Goal: Communication & Community: Ask a question

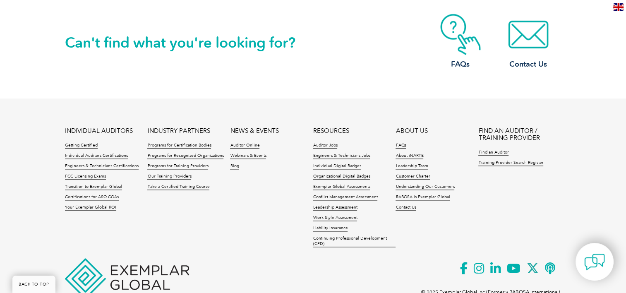
scroll to position [1159, 0]
click at [532, 61] on h3 "Contact Us" at bounding box center [528, 64] width 66 height 10
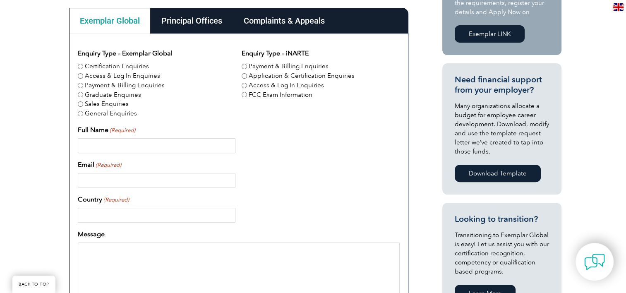
scroll to position [248, 0]
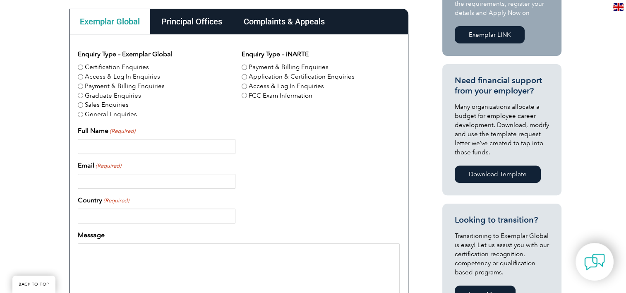
click at [80, 86] on input "Payment & Billing Enquiries" at bounding box center [80, 86] width 5 height 5
radio input "true"
drag, startPoint x: 92, startPoint y: 141, endPoint x: 90, endPoint y: 144, distance: 4.3
click at [92, 141] on input "Full Name (Required)" at bounding box center [157, 146] width 158 height 15
type input "[PERSON_NAME]"
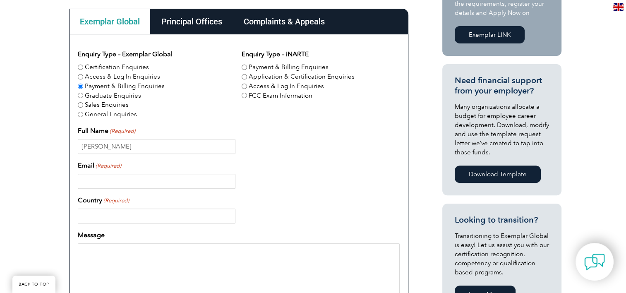
type input "[EMAIL_ADDRESS][DOMAIN_NAME]"
type input "[GEOGRAPHIC_DATA]"
type input "0418699470"
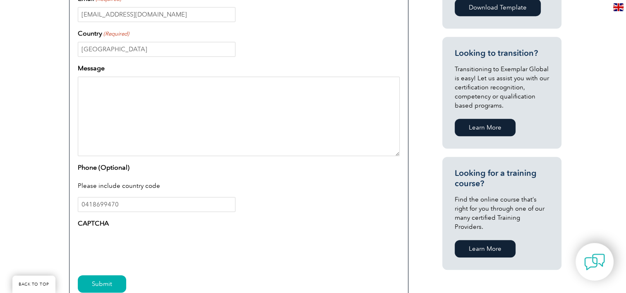
scroll to position [373, 0]
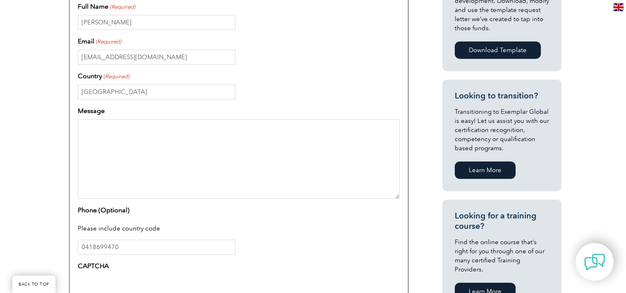
click at [84, 124] on textarea "Message" at bounding box center [239, 158] width 322 height 79
type textarea "H"
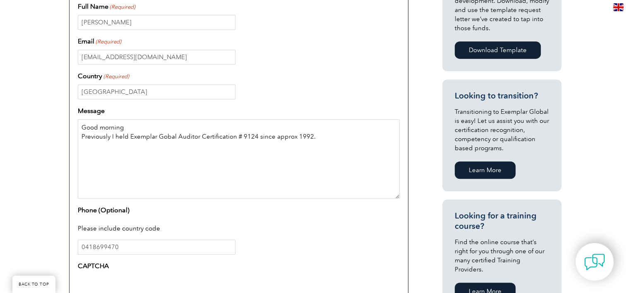
click at [316, 135] on textarea "Good morning Previously I held Exemplar Gobal Auditor Certification # 9124 sinc…" at bounding box center [239, 158] width 322 height 79
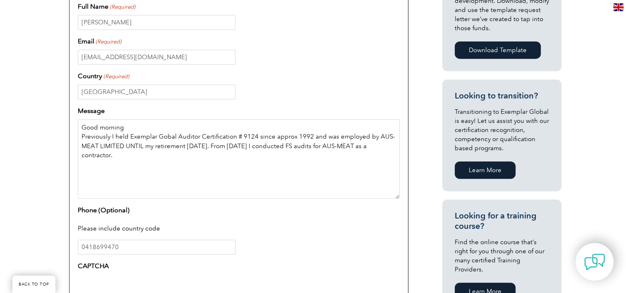
click at [142, 144] on textarea "Good morning Previously I held Exemplar Gobal Auditor Certification # 9124 sinc…" at bounding box center [239, 158] width 322 height 79
click at [120, 157] on textarea "Good morning Previously I held Exemplar Gobal Auditor Certification # 9124 sinc…" at bounding box center [239, 158] width 322 height 79
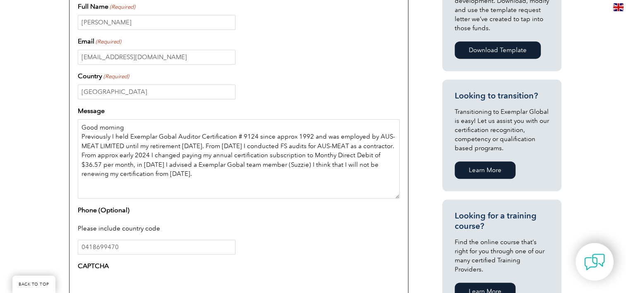
click at [82, 184] on textarea "Good morning Previously I held Exemplar Gobal Auditor Certification # 9124 sinc…" at bounding box center [239, 158] width 322 height 79
click at [194, 192] on textarea "Good morning Previously I held Exemplar Gobal Auditor Certification # 9124 sinc…" at bounding box center [239, 158] width 322 height 79
click at [248, 194] on textarea "Good morning Previously I held Exemplar Gobal Auditor Certification # 9124 sinc…" at bounding box center [239, 158] width 322 height 79
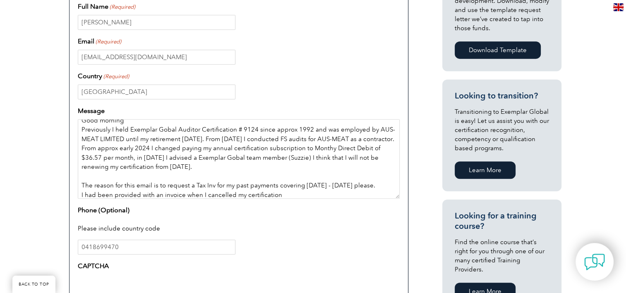
click at [290, 194] on textarea "Good morning Previously I held Exemplar Gobal Auditor Certification # 9124 sinc…" at bounding box center [239, 158] width 322 height 79
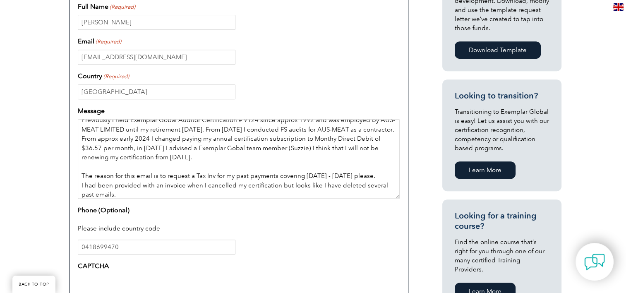
scroll to position [26, 0]
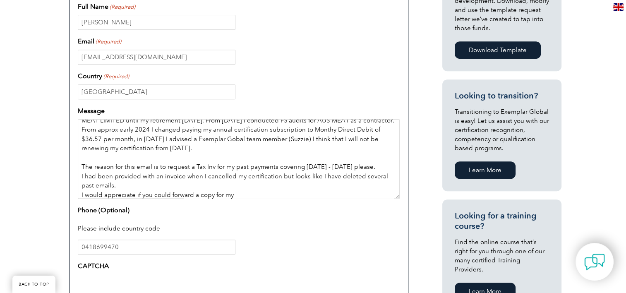
click at [194, 193] on textarea "Good morning Previously I held Exemplar Gobal Auditor Certification # 9124 sinc…" at bounding box center [239, 158] width 322 height 79
click at [239, 195] on textarea "Good morning Previously I held Exemplar Gobal Auditor Certification # 9124 sinc…" at bounding box center [239, 158] width 322 height 79
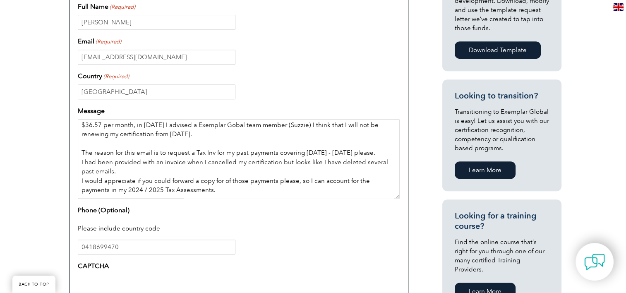
scroll to position [54, 0]
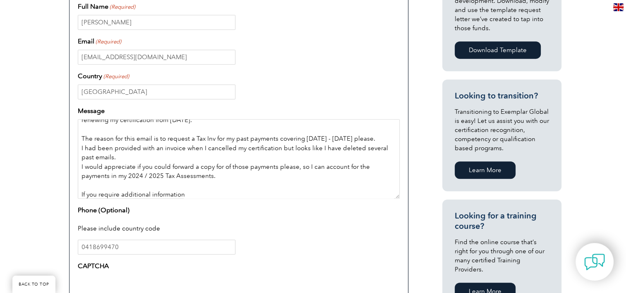
click at [189, 192] on textarea "Good morning Previously I held Exemplar Gobal Auditor Certification # 9124 sinc…" at bounding box center [239, 158] width 322 height 79
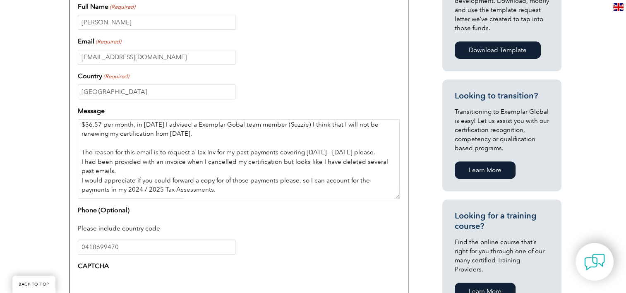
scroll to position [41, 0]
click at [348, 152] on textarea "Good morning Previously I held Exemplar Gobal Auditor Certification # 9124 sinc…" at bounding box center [239, 158] width 322 height 79
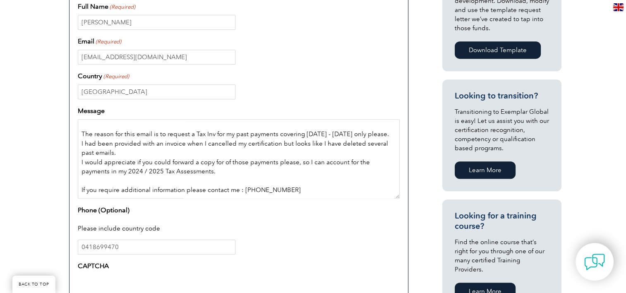
scroll to position [77, 0]
drag, startPoint x: 278, startPoint y: 169, endPoint x: 279, endPoint y: 173, distance: 4.2
click at [278, 169] on textarea "Good morning Previously I held Exemplar Gobal Auditor Certification # 9124 sinc…" at bounding box center [239, 158] width 322 height 79
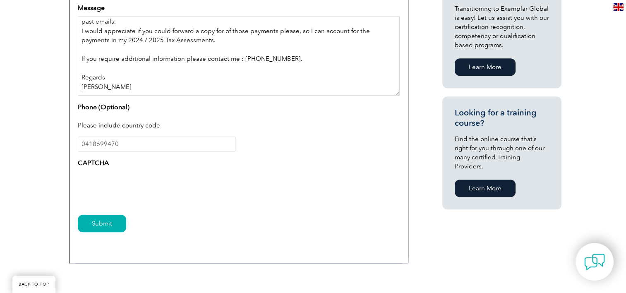
scroll to position [497, 0]
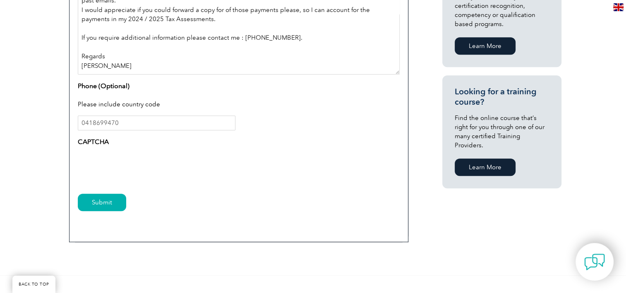
type textarea "Good morning Previously I held Exemplar Gobal Auditor Certification # 9124 sinc…"
click at [106, 204] on input "Submit" at bounding box center [102, 202] width 48 height 17
